Goal: Information Seeking & Learning: Learn about a topic

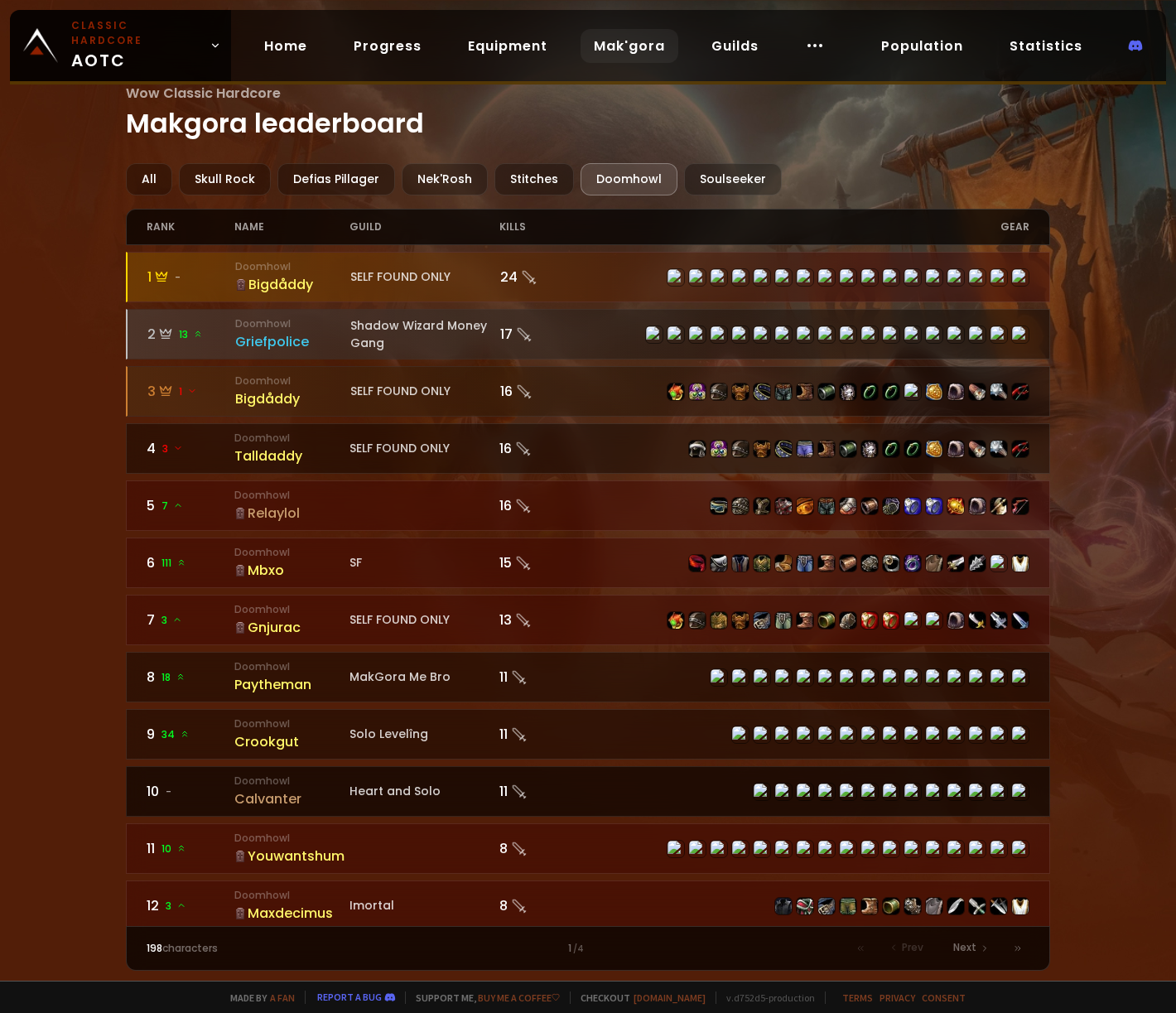
click at [246, 802] on div "Calvanter" at bounding box center [291, 799] width 115 height 21
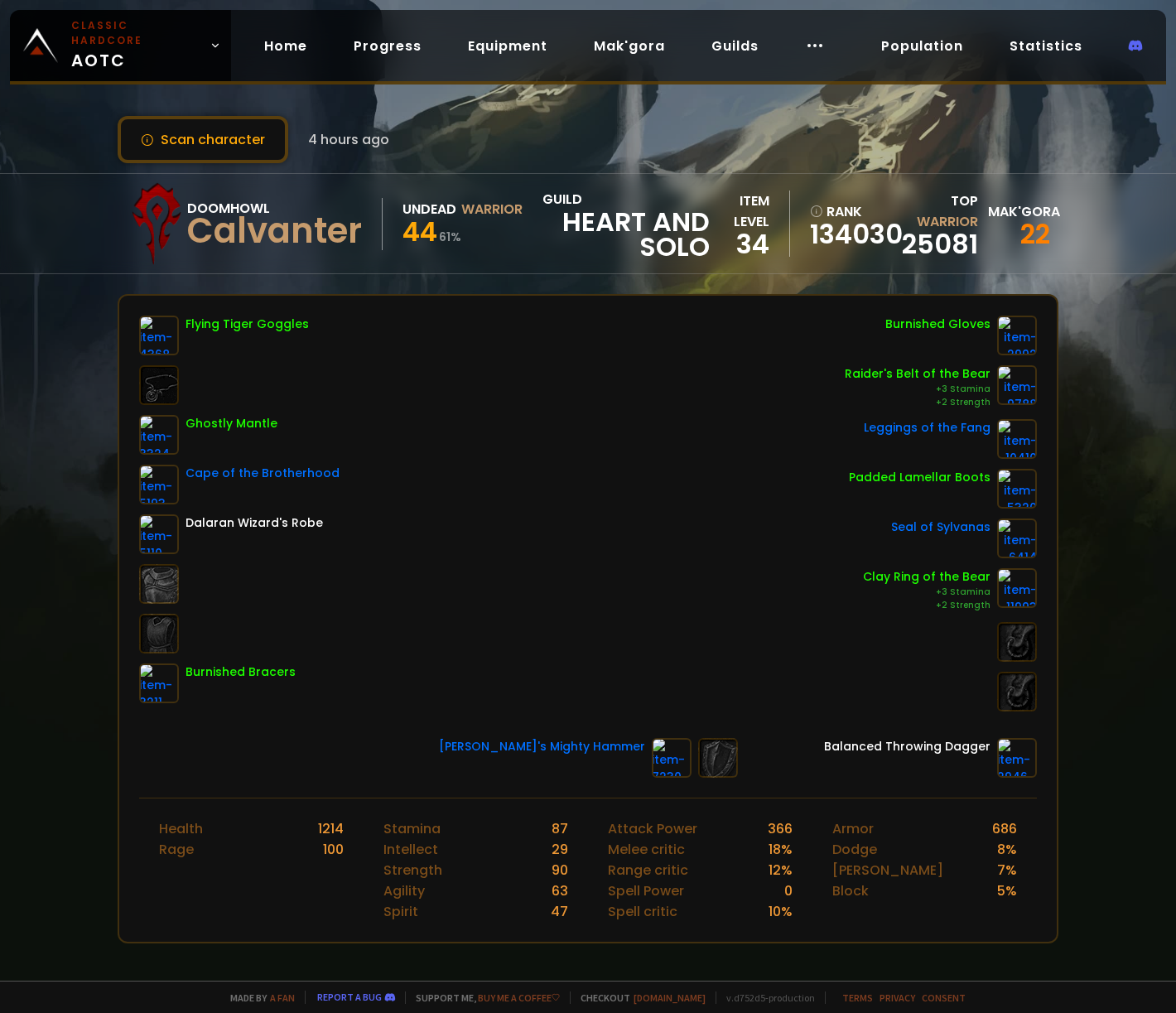
click at [245, 243] on div "Calvanter" at bounding box center [275, 231] width 175 height 25
copy div "Calvanter"
click at [264, 222] on div "Calvanter" at bounding box center [275, 231] width 175 height 25
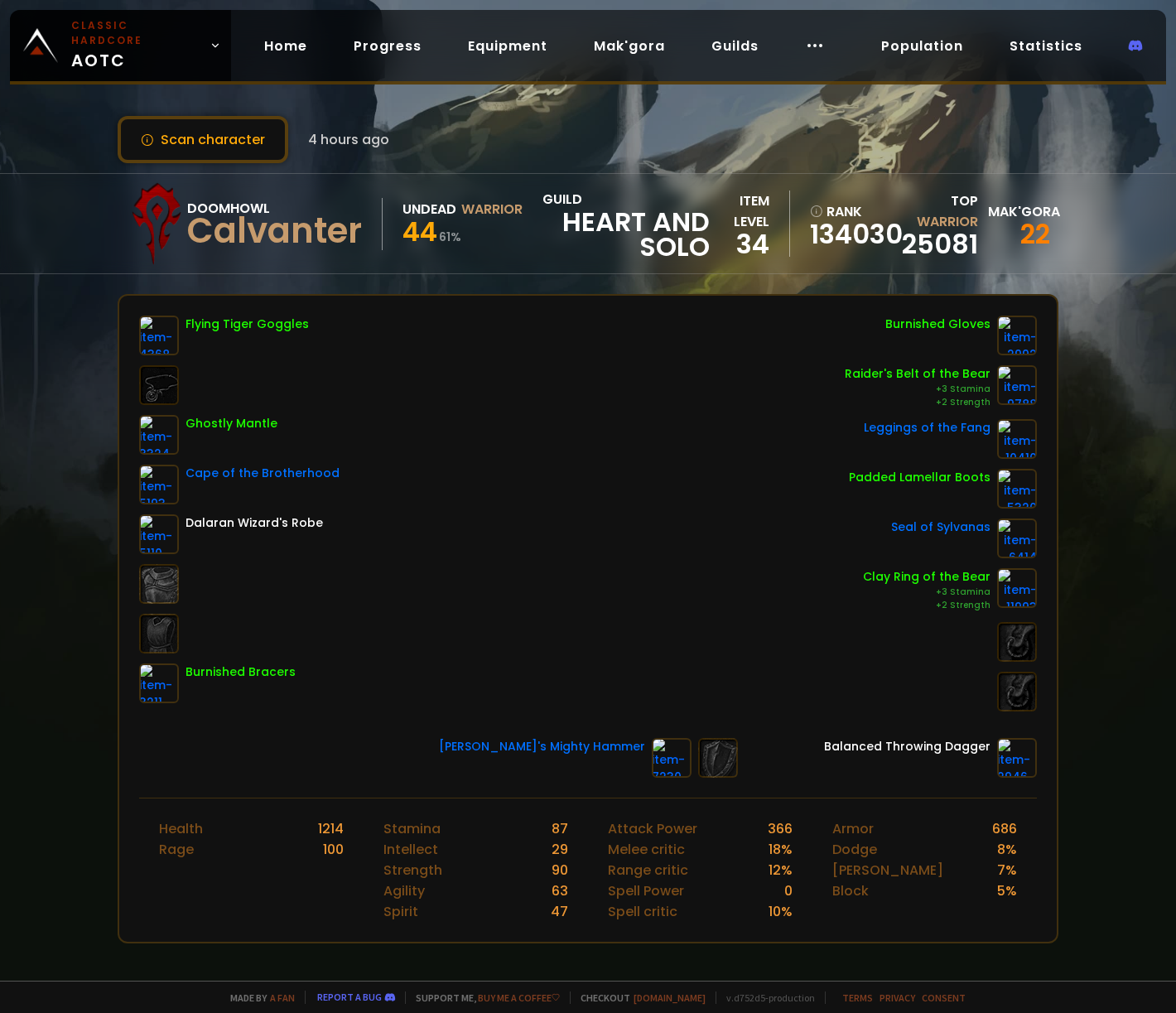
click at [287, 785] on div "Flying Tiger Goggles Ghostly Mantle Cape of the Brotherhood Dalaran Wizard's Ro…" at bounding box center [588, 547] width 938 height 502
click at [622, 43] on link "Mak'gora" at bounding box center [630, 46] width 97 height 34
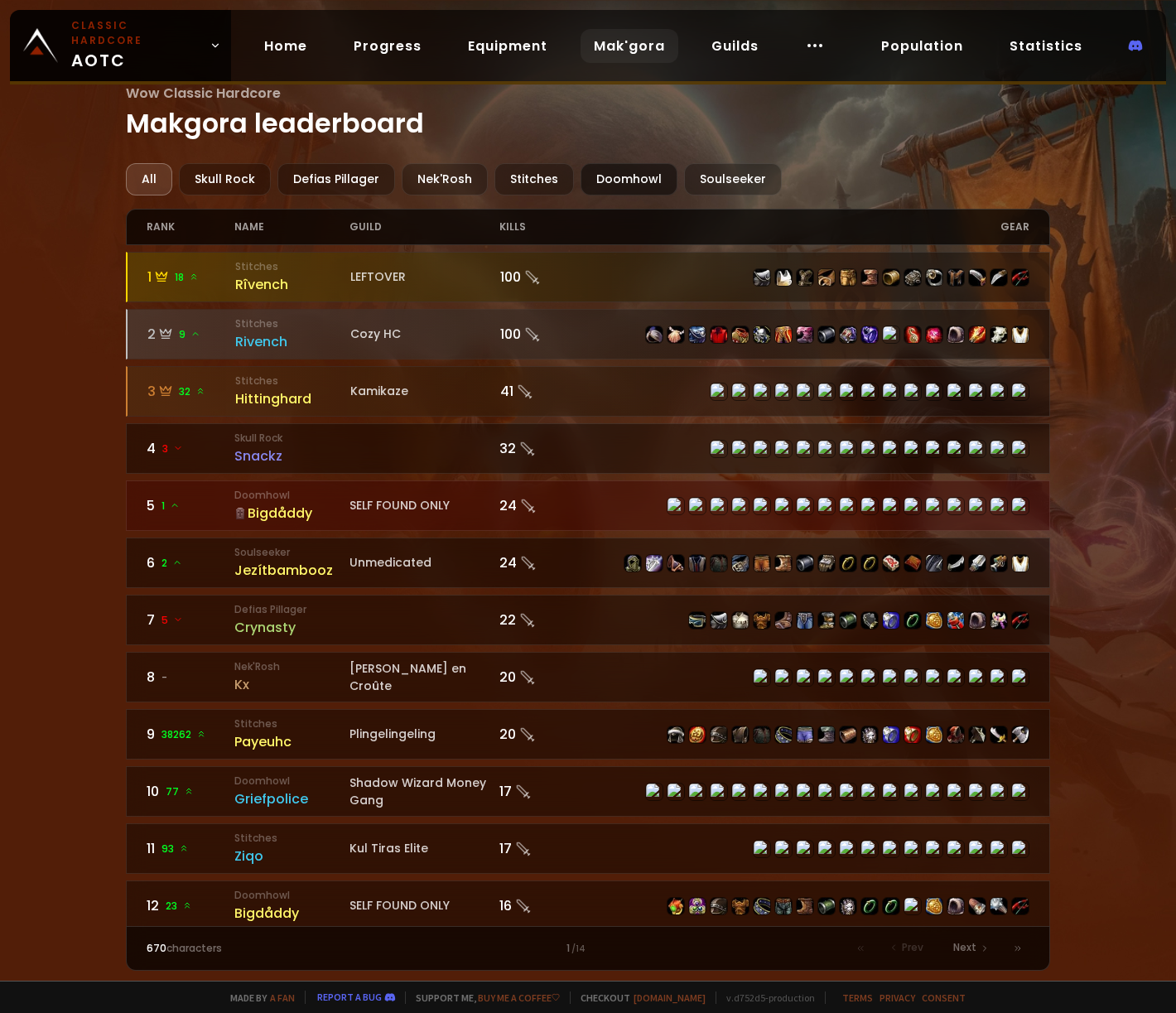
click at [602, 180] on div "Doomhowl" at bounding box center [629, 178] width 97 height 32
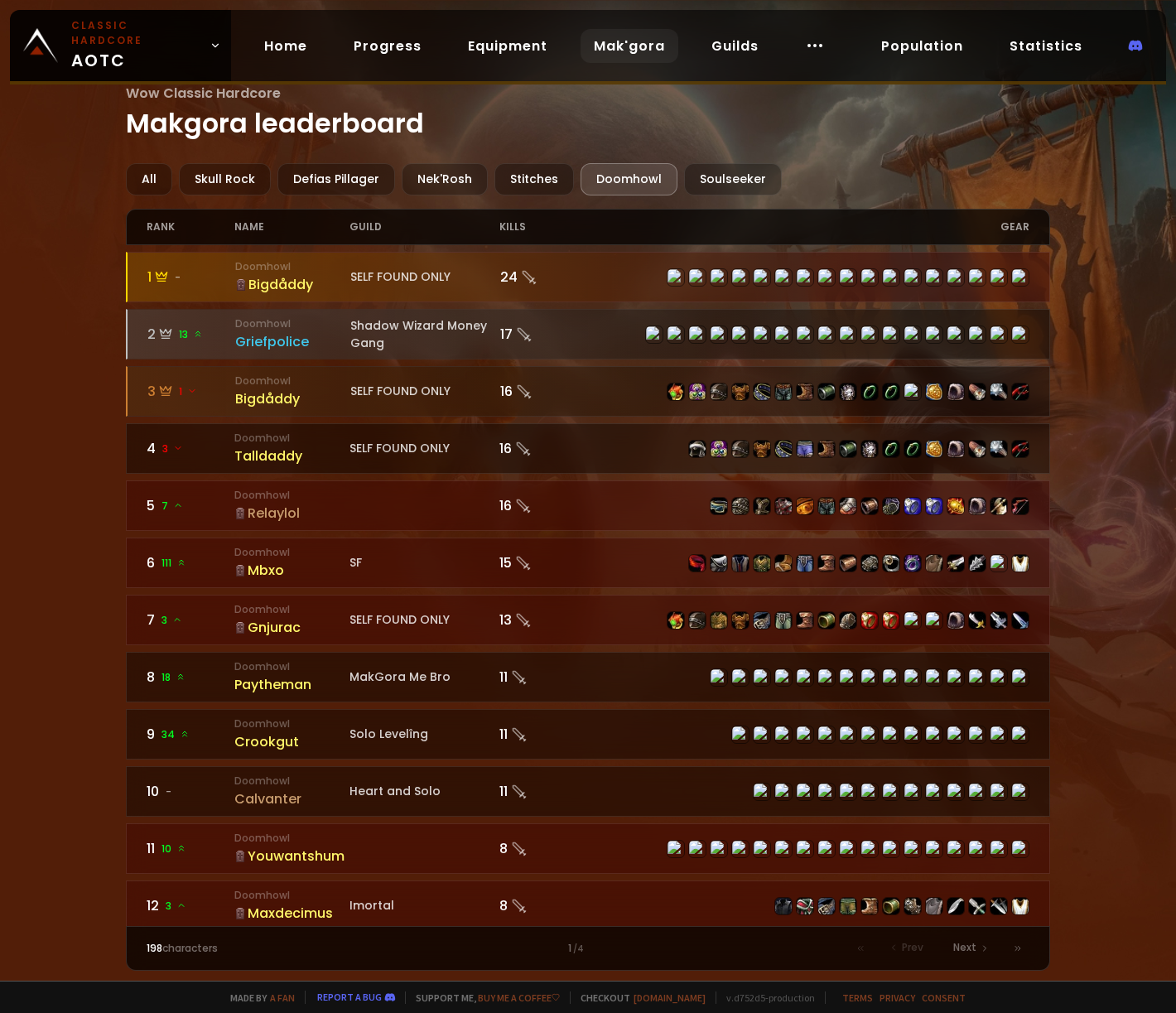
click at [48, 782] on div "Wow Classic Hardcore Makgora leaderboard All Skull Rock Defias Pillager Nek'Ros…" at bounding box center [588, 490] width 1176 height 981
